Goal: Task Accomplishment & Management: Use online tool/utility

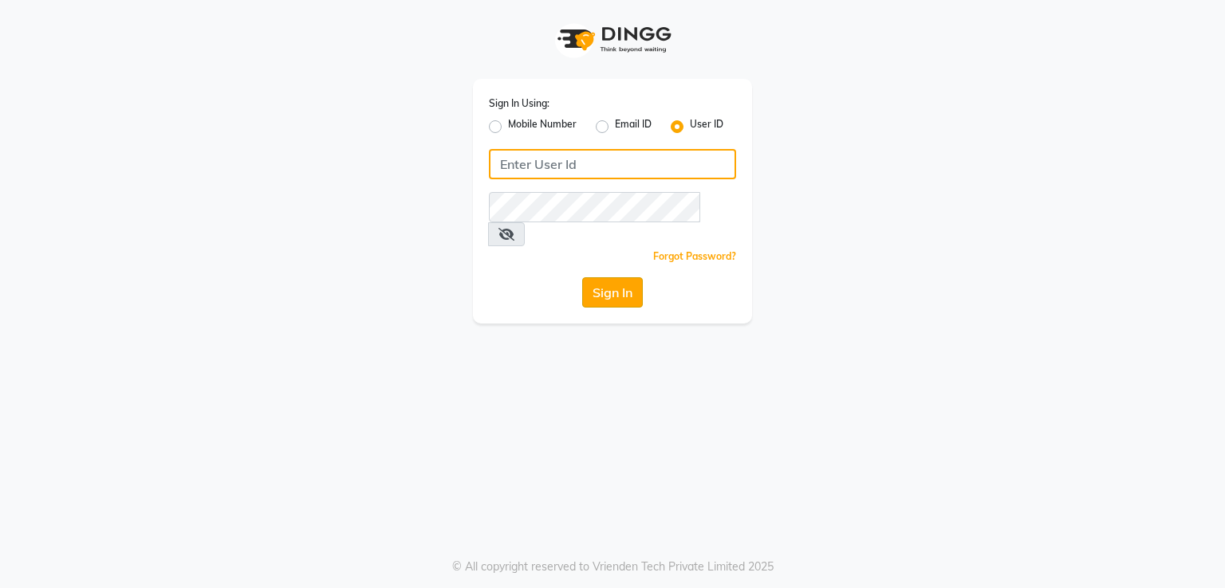
type input "[DEMOGRAPHIC_DATA]"
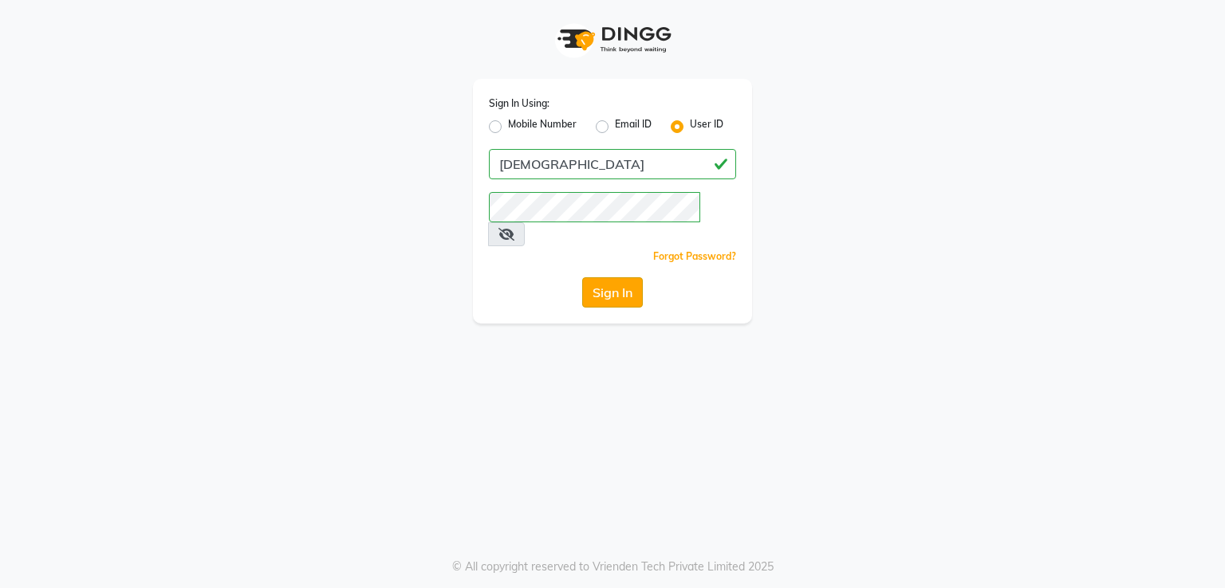
click at [603, 277] on button "Sign In" at bounding box center [612, 292] width 61 height 30
click at [603, 277] on div "Sign In" at bounding box center [612, 292] width 247 height 30
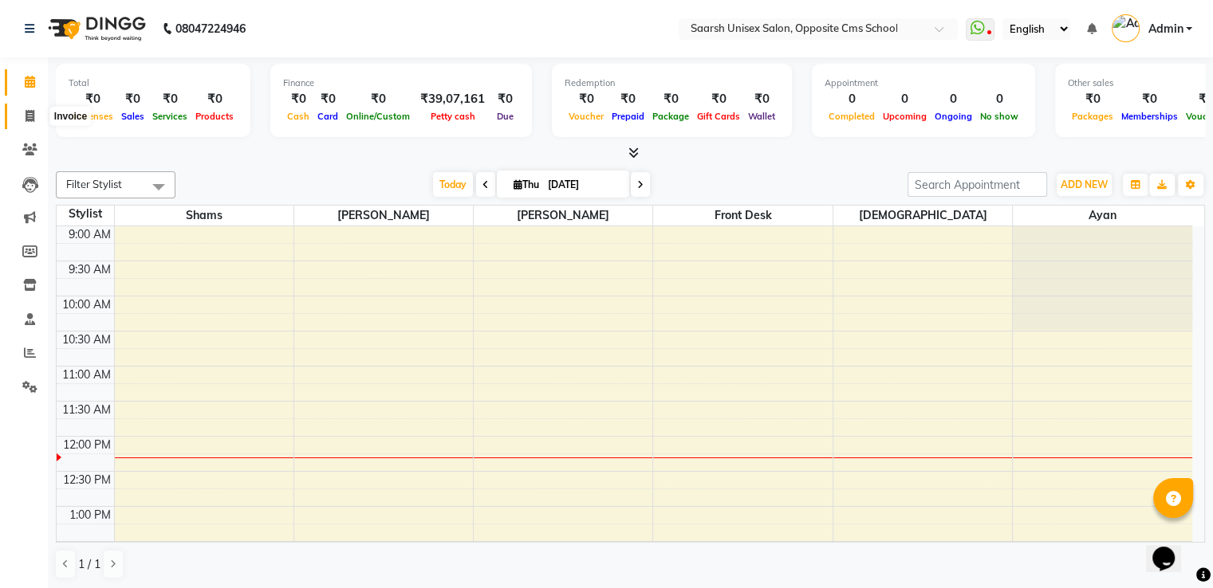
click at [21, 114] on span at bounding box center [30, 117] width 28 height 18
select select "service"
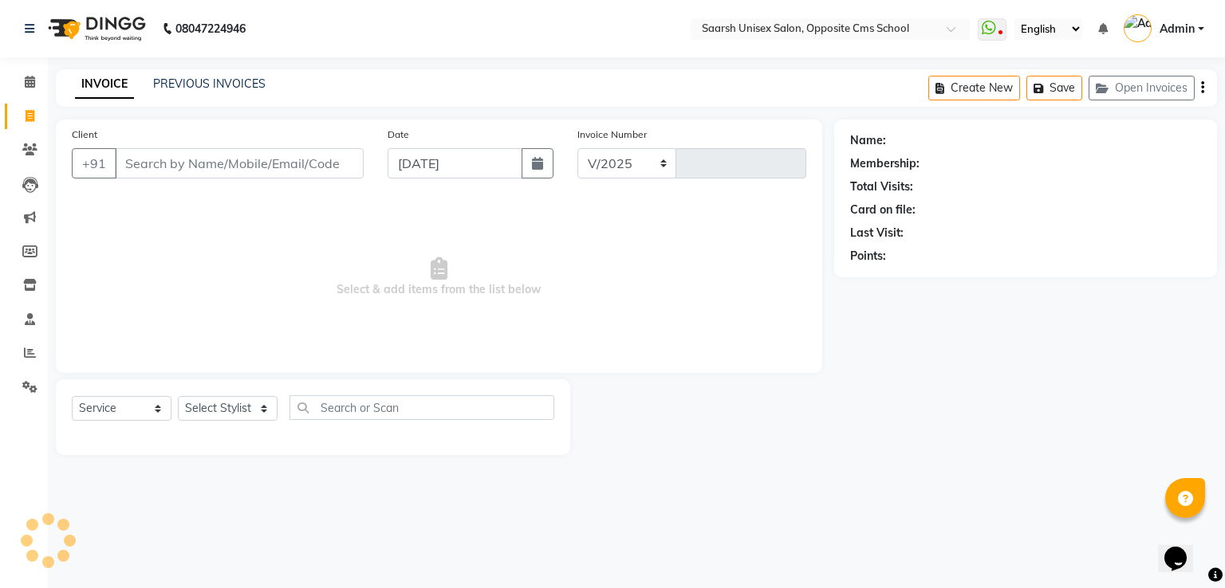
select select "3962"
type input "2060"
